Goal: Task Accomplishment & Management: Use online tool/utility

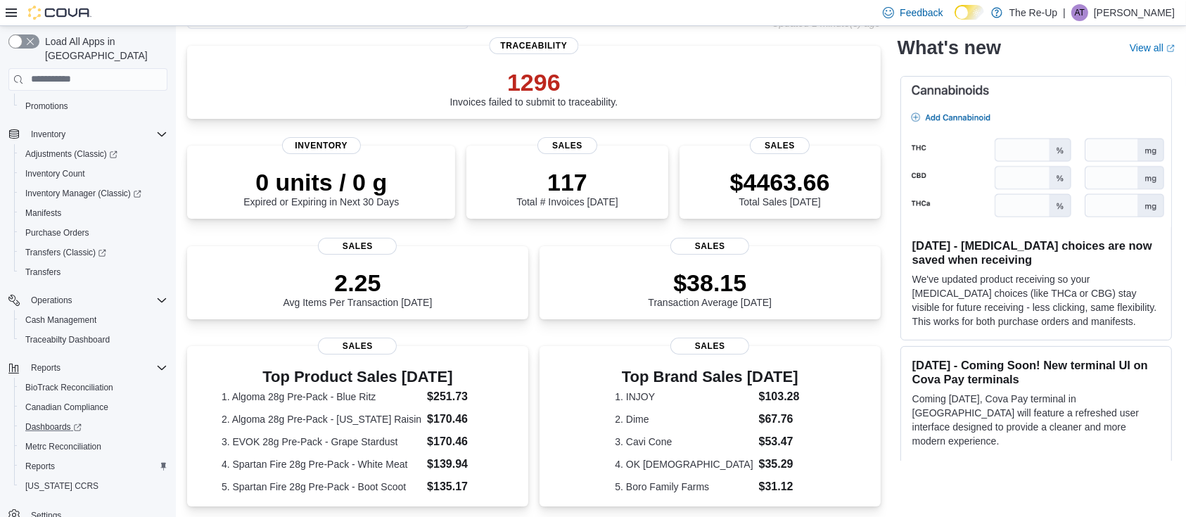
scroll to position [195, 0]
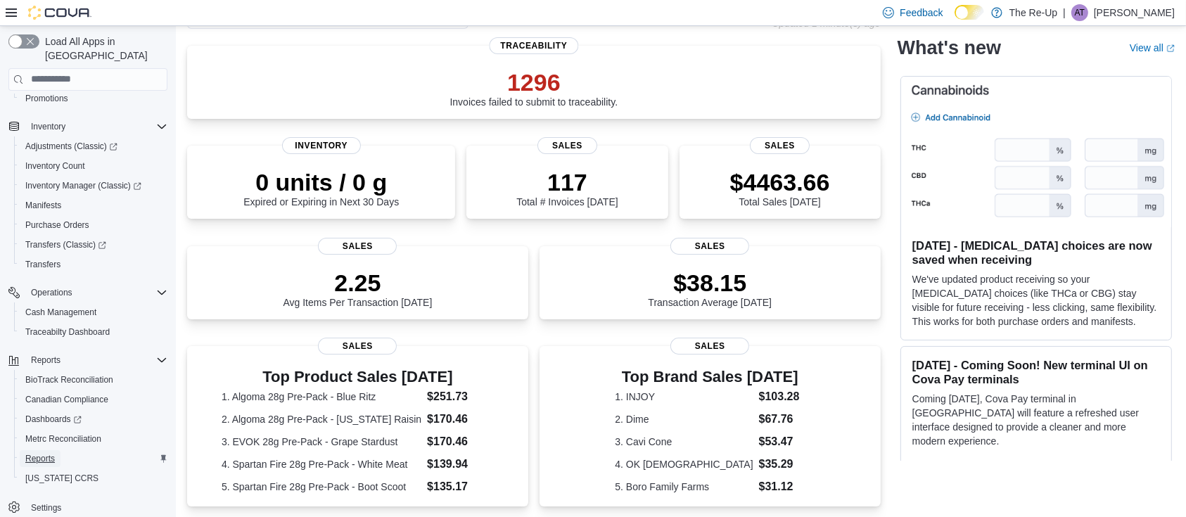
click at [47, 453] on span "Reports" at bounding box center [40, 458] width 30 height 11
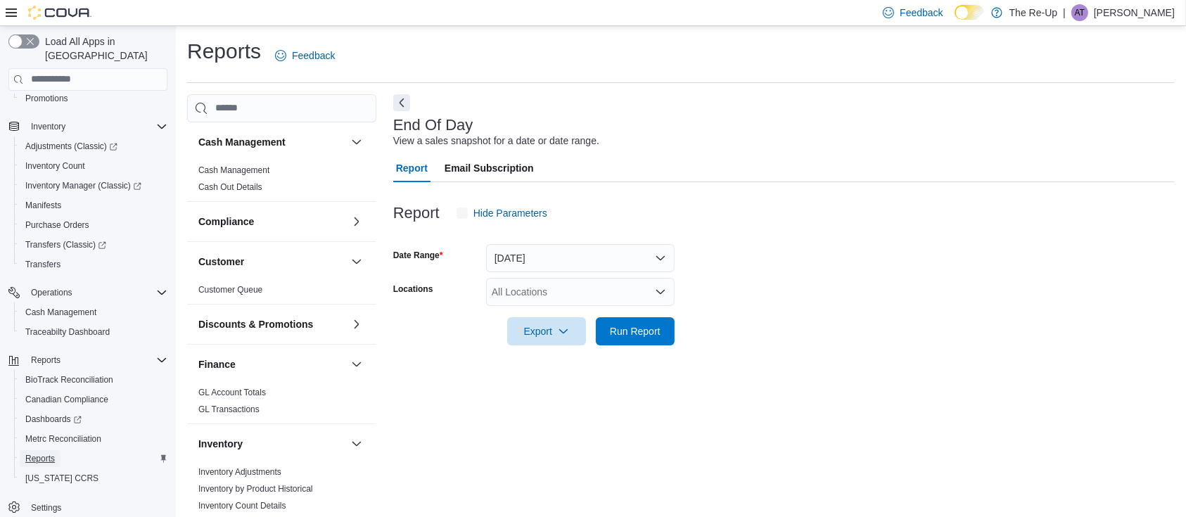
scroll to position [4, 0]
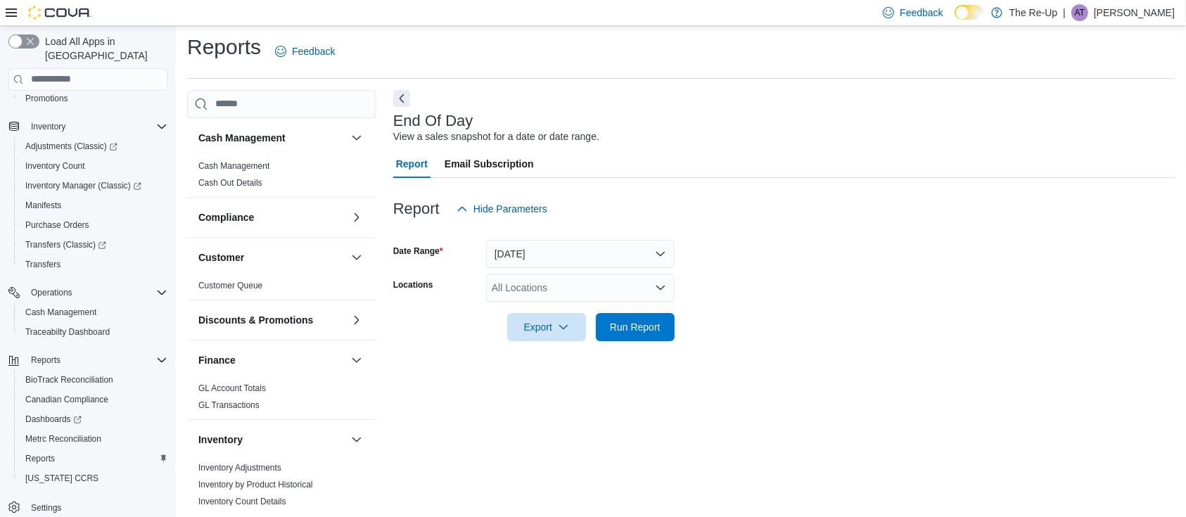
click at [572, 293] on div "All Locations" at bounding box center [580, 288] width 189 height 28
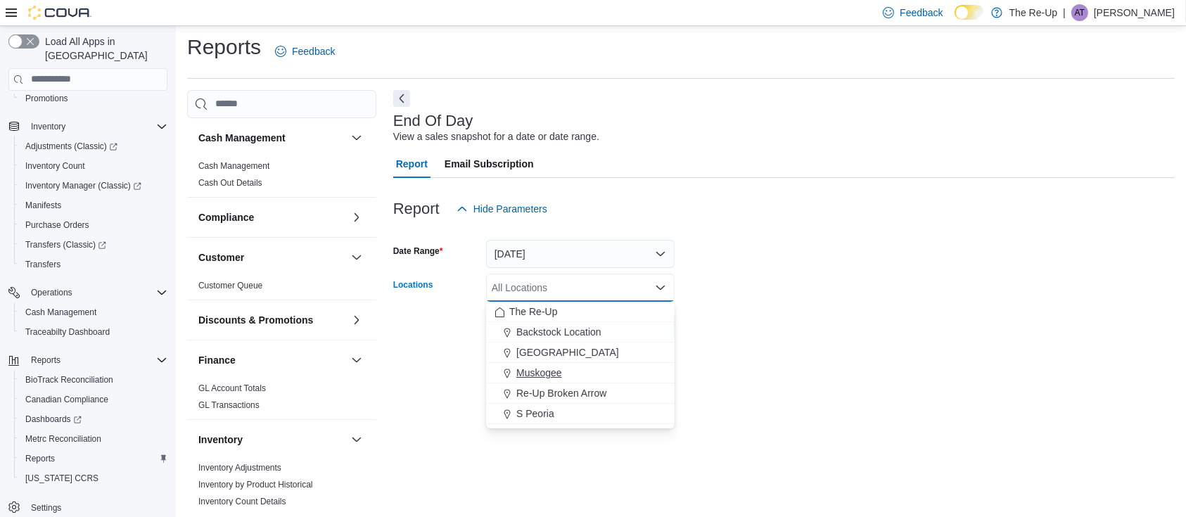
click at [529, 364] on button "Muskogee" at bounding box center [580, 373] width 189 height 20
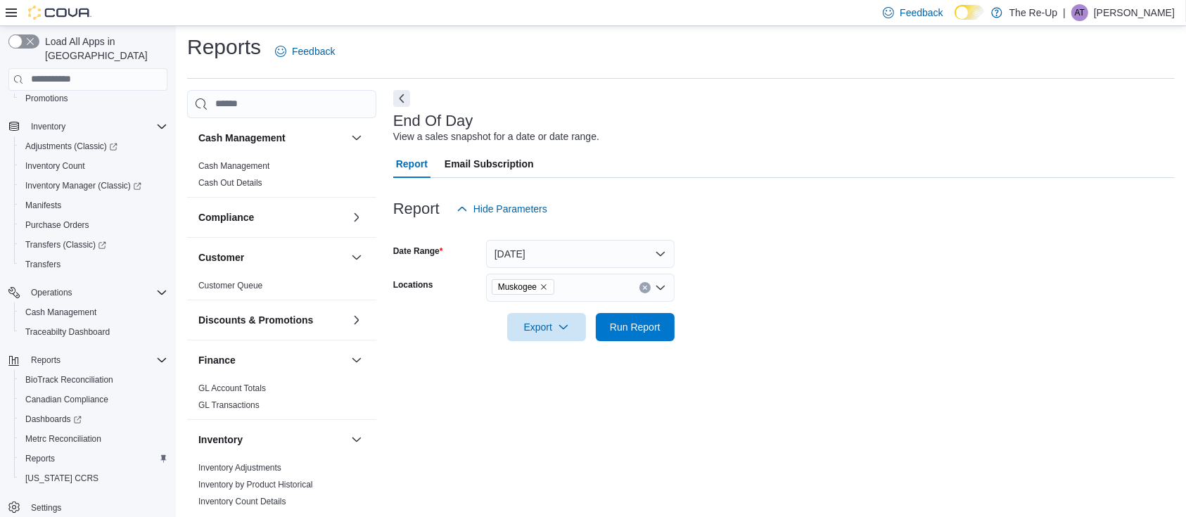
drag, startPoint x: 723, startPoint y: 253, endPoint x: 682, endPoint y: 305, distance: 66.7
click at [718, 262] on form "Date Range [DATE] Locations Muskogee Export Run Report" at bounding box center [784, 282] width 782 height 118
click at [636, 331] on span "Run Report" at bounding box center [635, 326] width 51 height 14
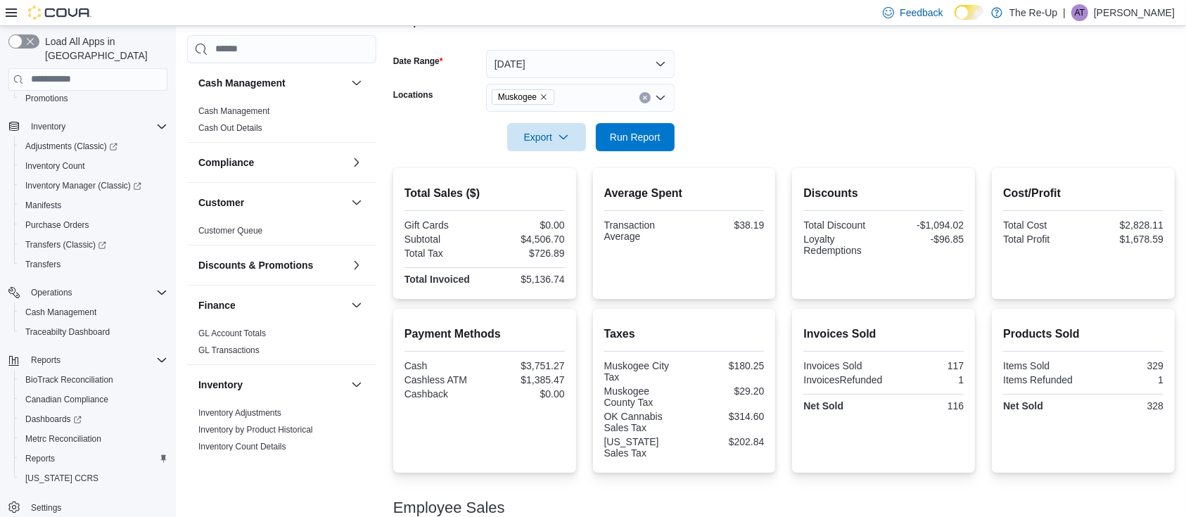
scroll to position [165, 0]
